Goal: Download file/media

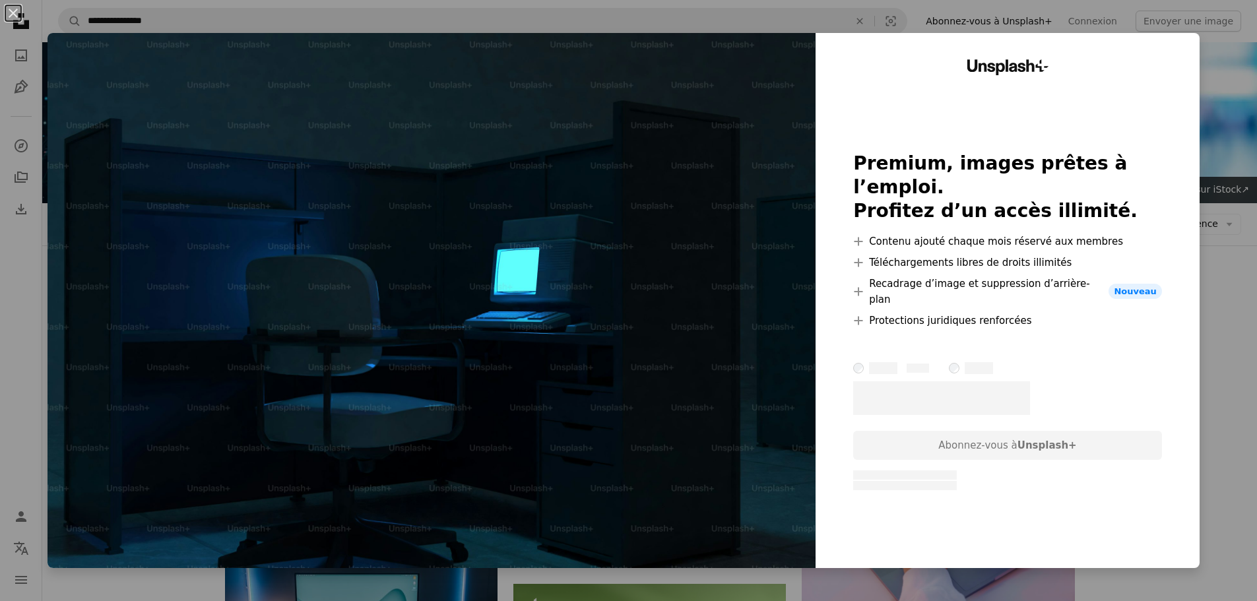
scroll to position [1386, 0]
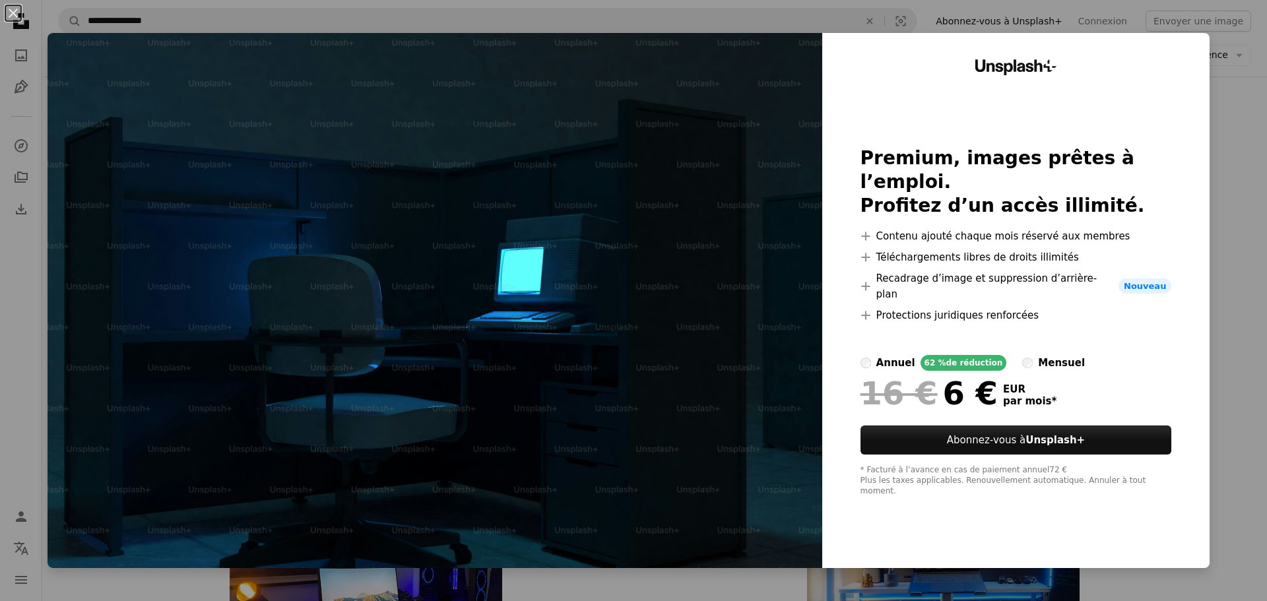
click at [146, 131] on img at bounding box center [435, 300] width 775 height 535
click at [9, 13] on button "An X shape" at bounding box center [13, 13] width 16 height 16
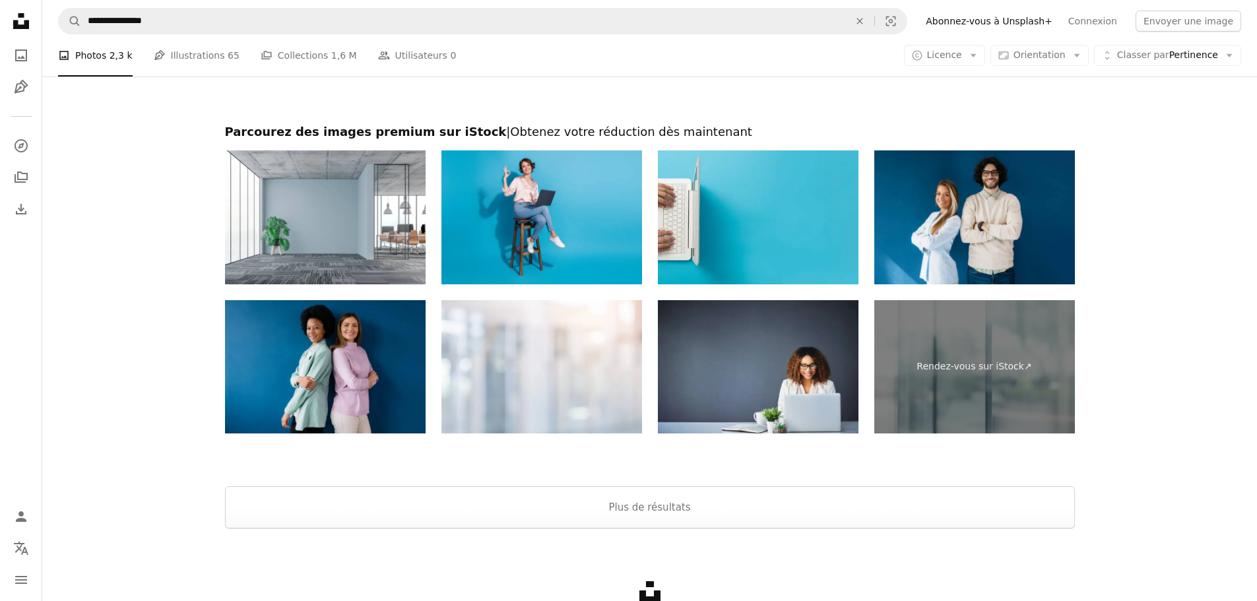
scroll to position [2508, 0]
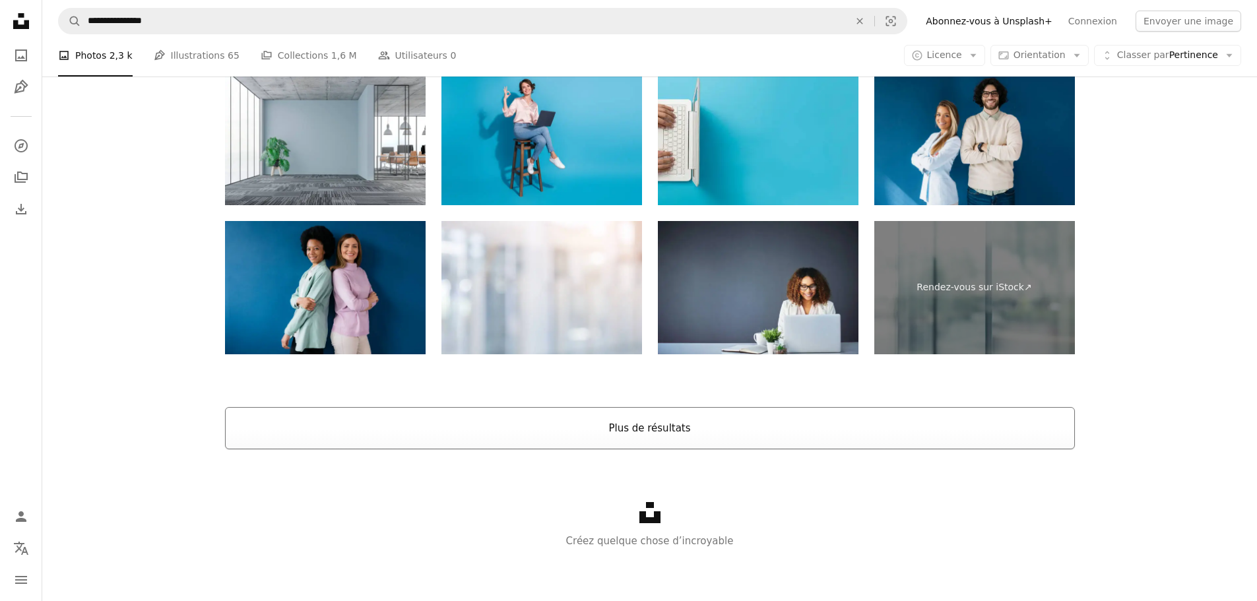
click at [654, 418] on button "Plus de résultats" at bounding box center [650, 428] width 850 height 42
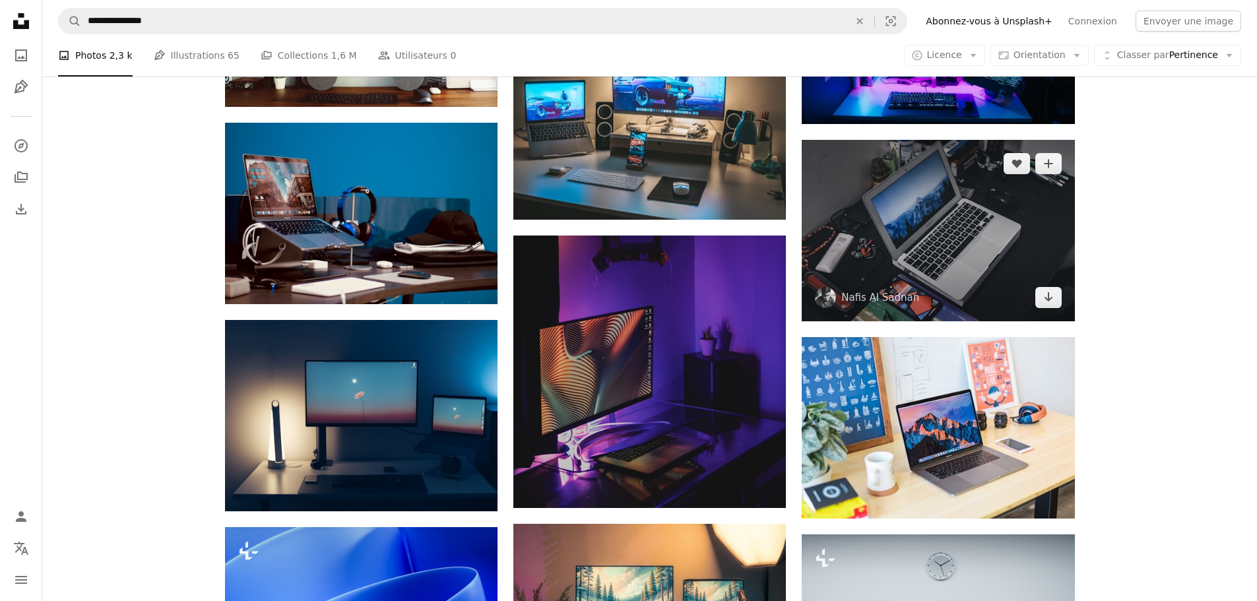
scroll to position [11614, 0]
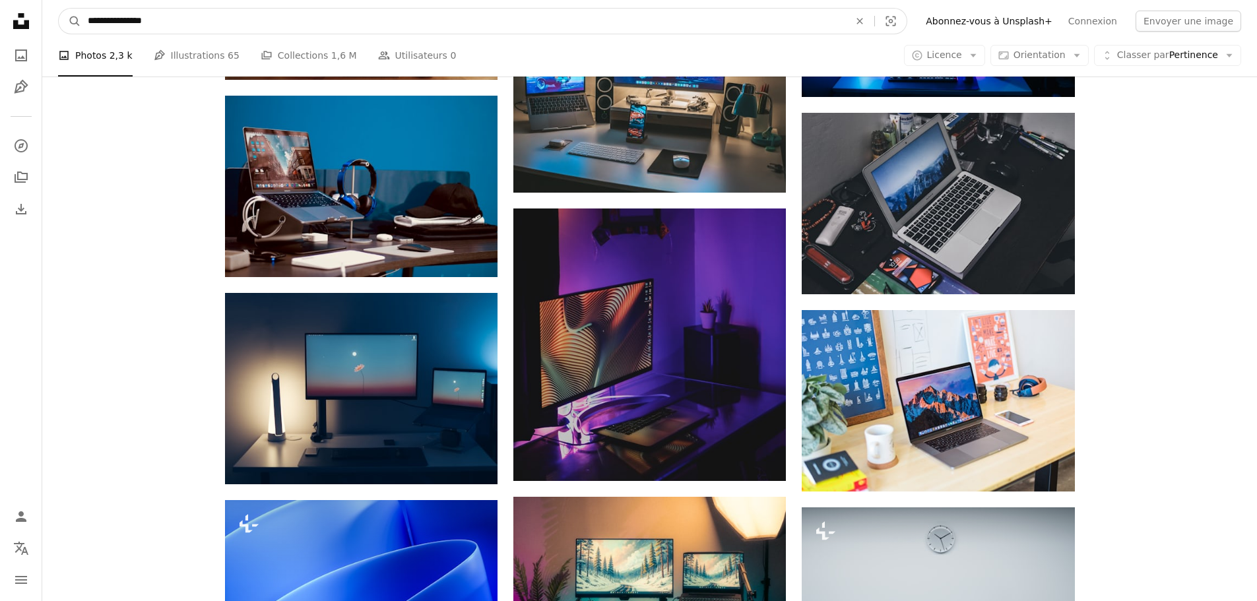
drag, startPoint x: 197, startPoint y: 24, endPoint x: 2, endPoint y: 30, distance: 195.4
type input "**********"
click button "A magnifying glass" at bounding box center [70, 21] width 22 height 25
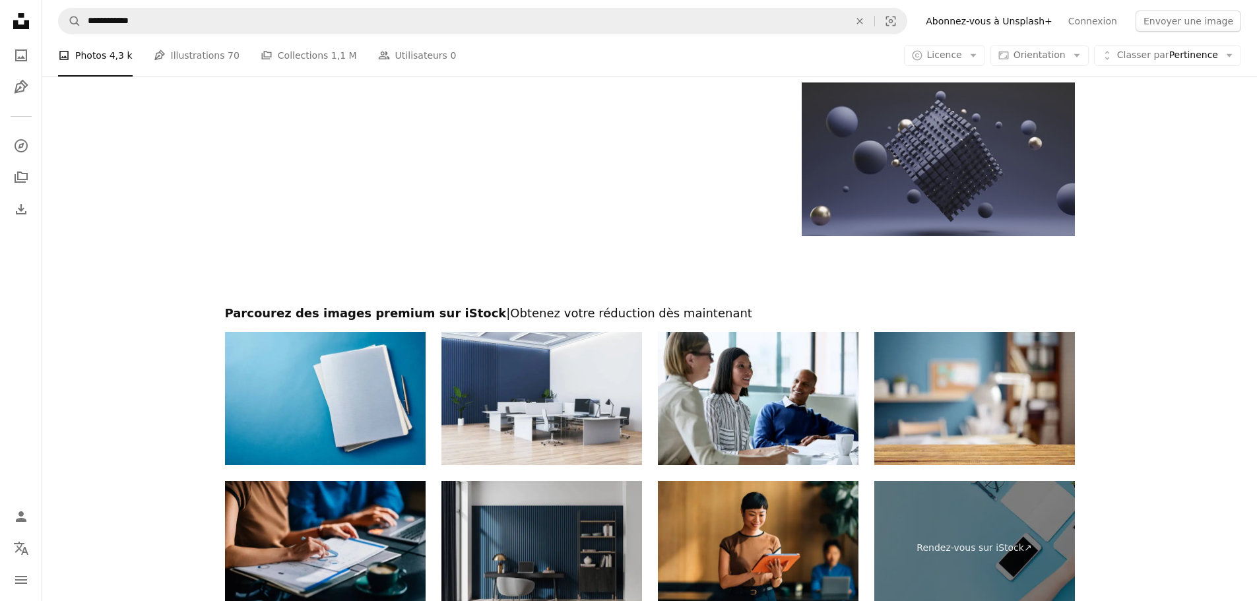
scroll to position [2034, 0]
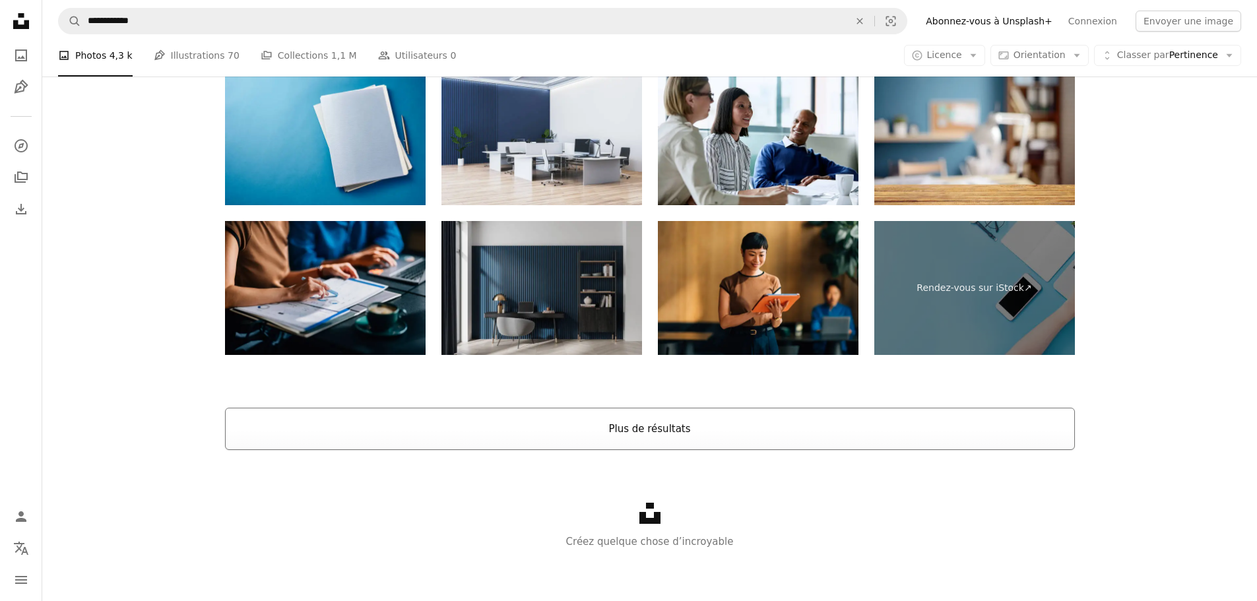
click at [692, 420] on button "Plus de résultats" at bounding box center [650, 429] width 850 height 42
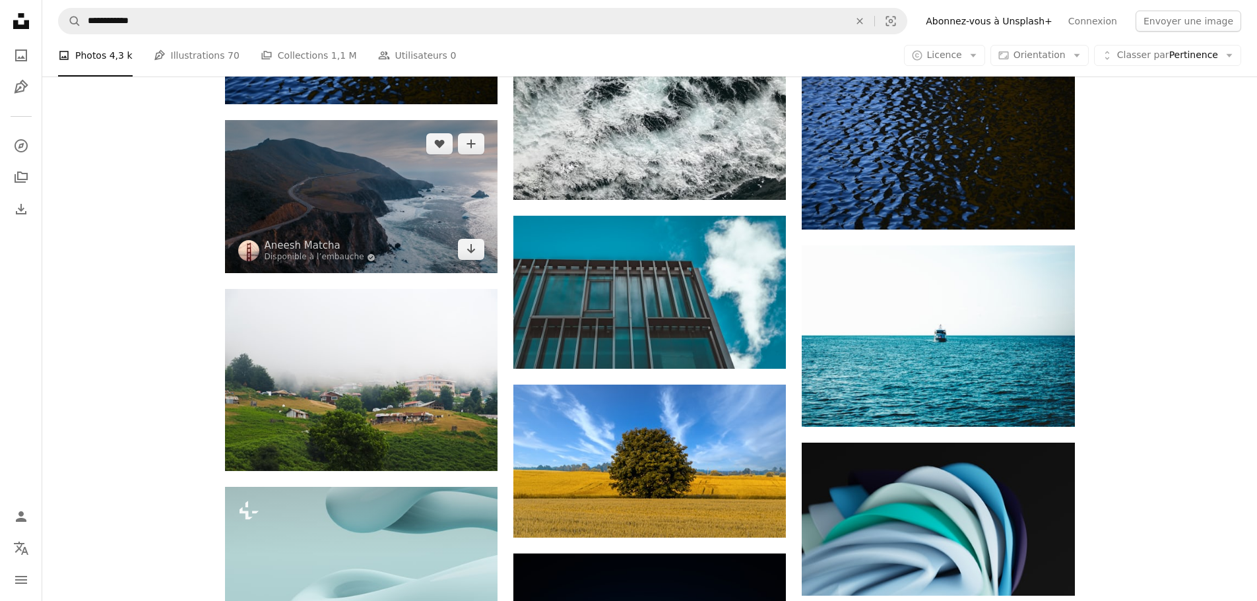
scroll to position [11602, 0]
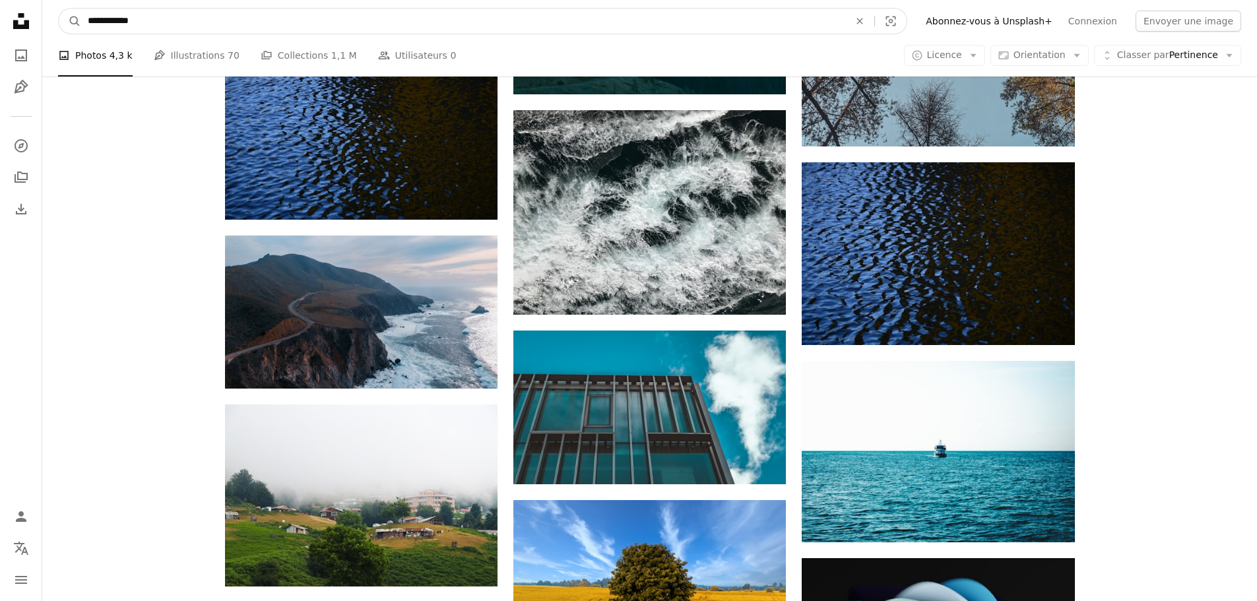
drag, startPoint x: 163, startPoint y: 21, endPoint x: 0, endPoint y: 32, distance: 163.4
type input "**********"
click button "A magnifying glass" at bounding box center [70, 21] width 22 height 25
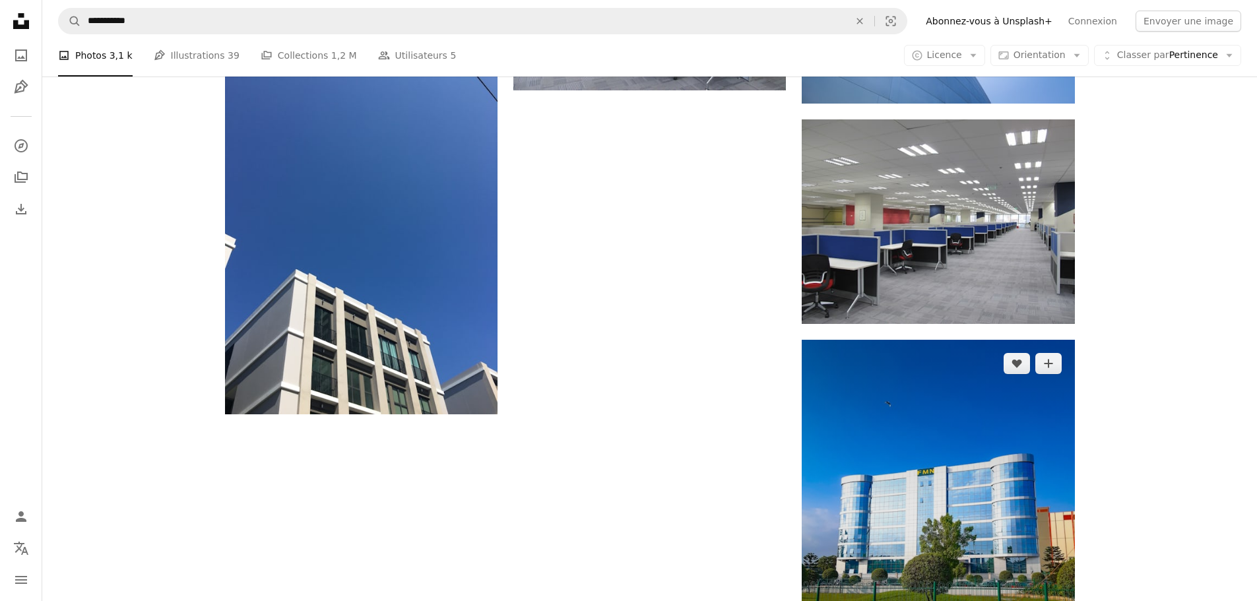
scroll to position [1980, 0]
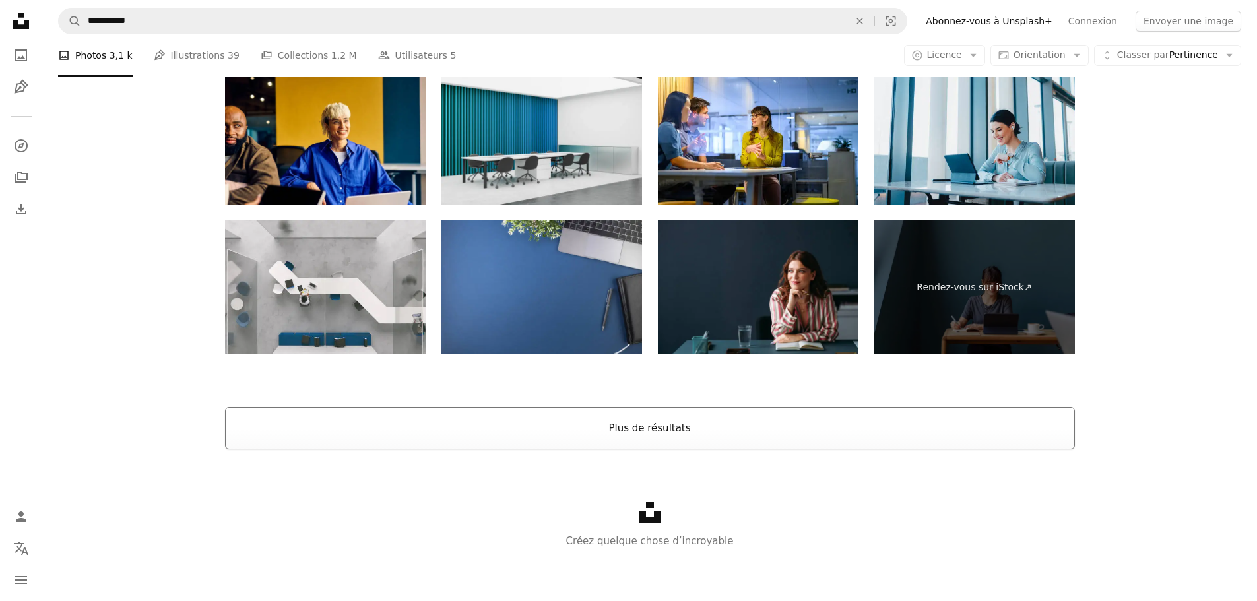
click at [660, 430] on button "Plus de résultats" at bounding box center [650, 428] width 850 height 42
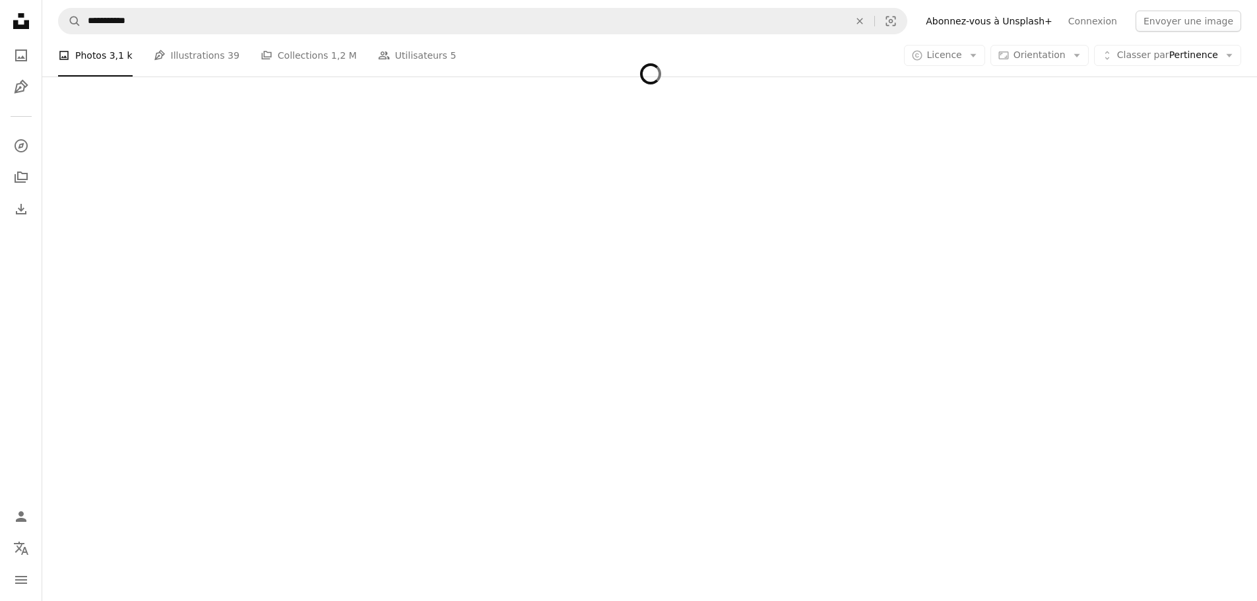
scroll to position [2585, 0]
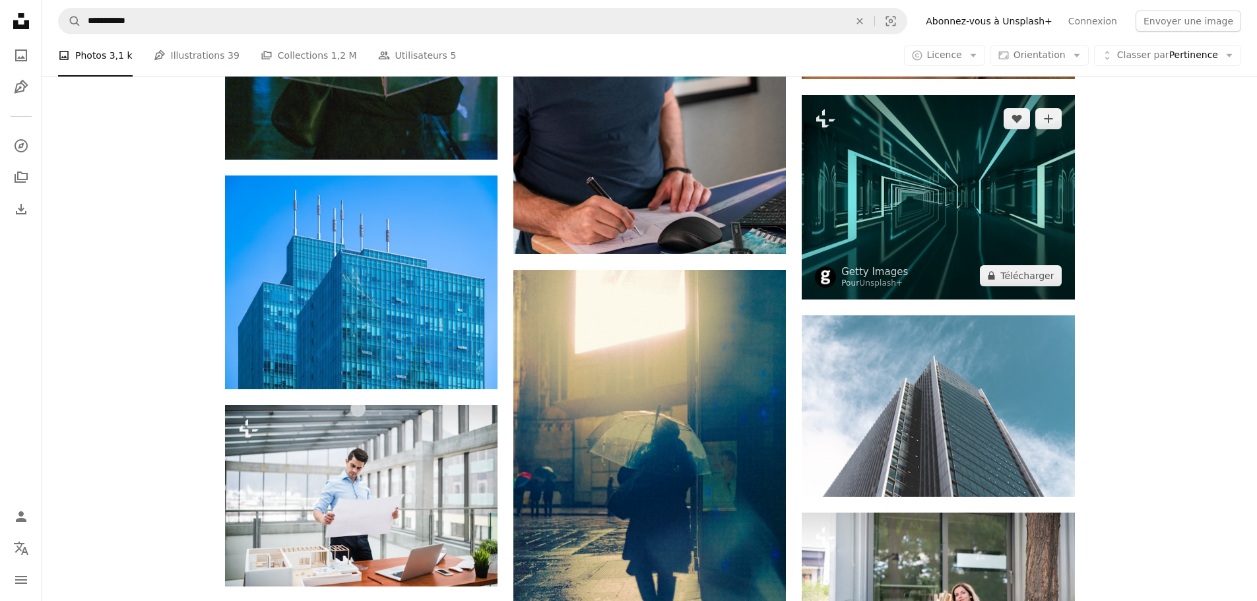
click at [803, 184] on img at bounding box center [938, 197] width 273 height 205
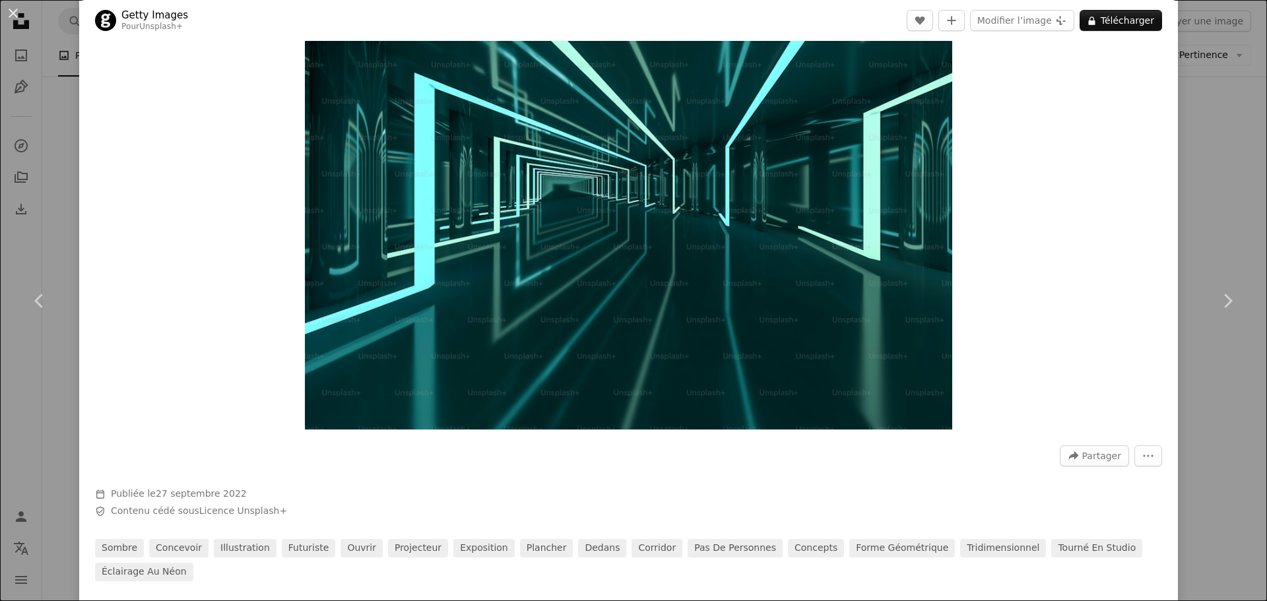
scroll to position [528, 0]
